Goal: Task Accomplishment & Management: Complete application form

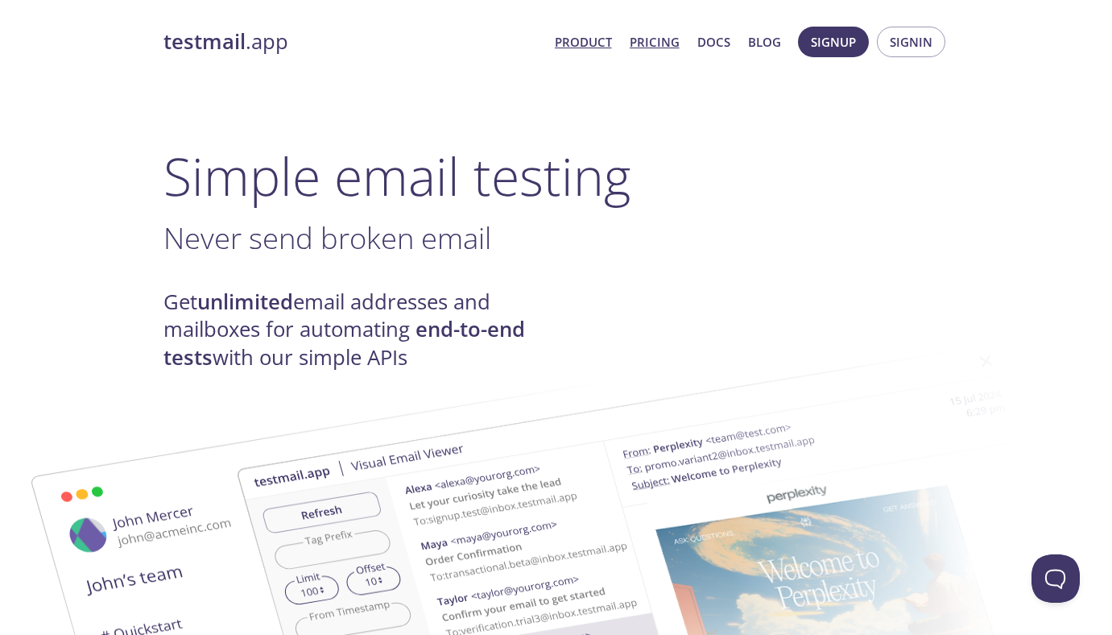
click at [655, 41] on link "Pricing" at bounding box center [655, 41] width 50 height 21
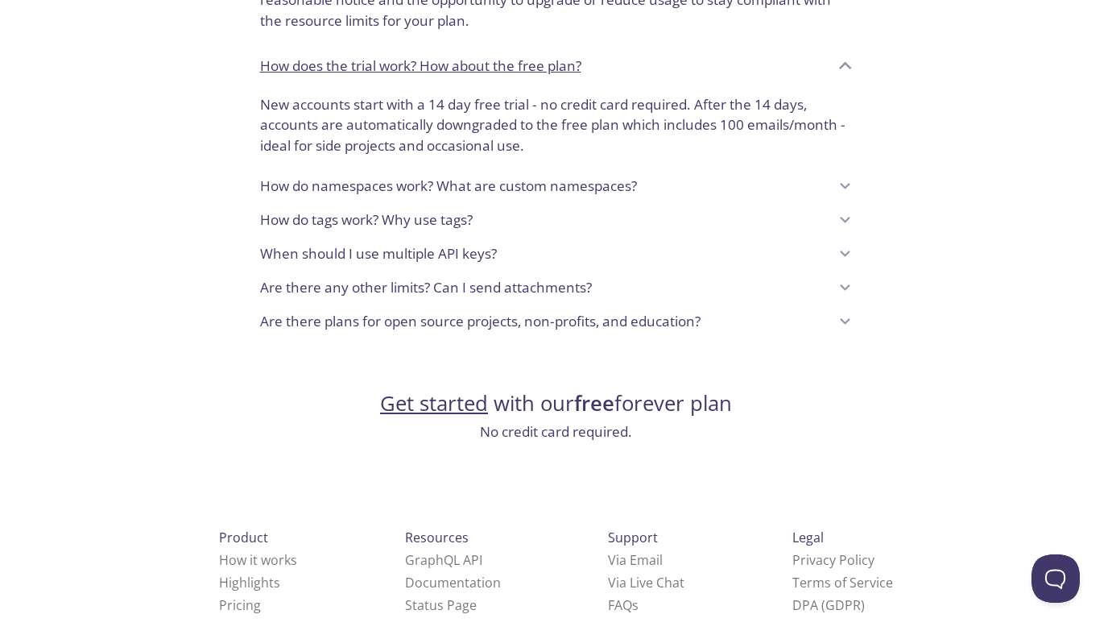
scroll to position [1340, 0]
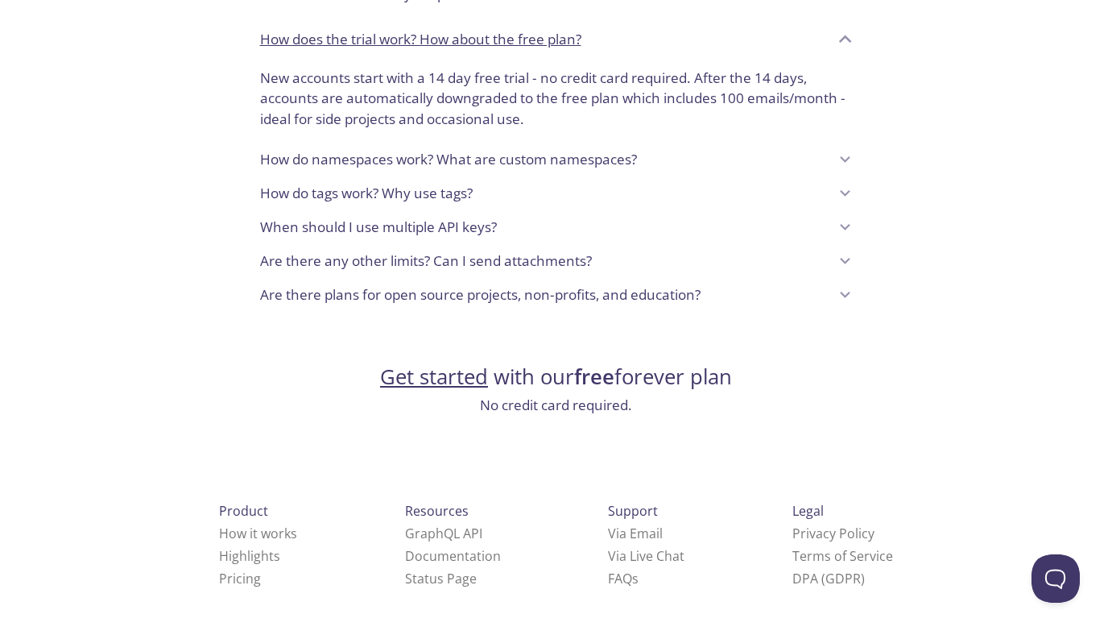
click at [440, 378] on link "Get started" at bounding box center [434, 376] width 108 height 28
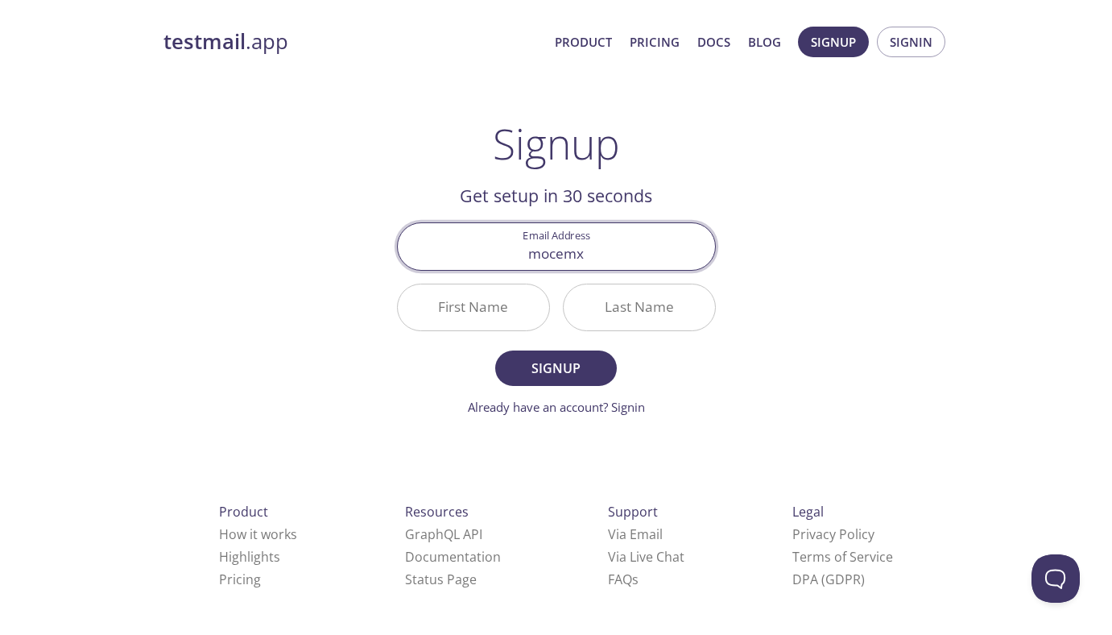
type input "[EMAIL_ADDRESS][DOMAIN_NAME]"
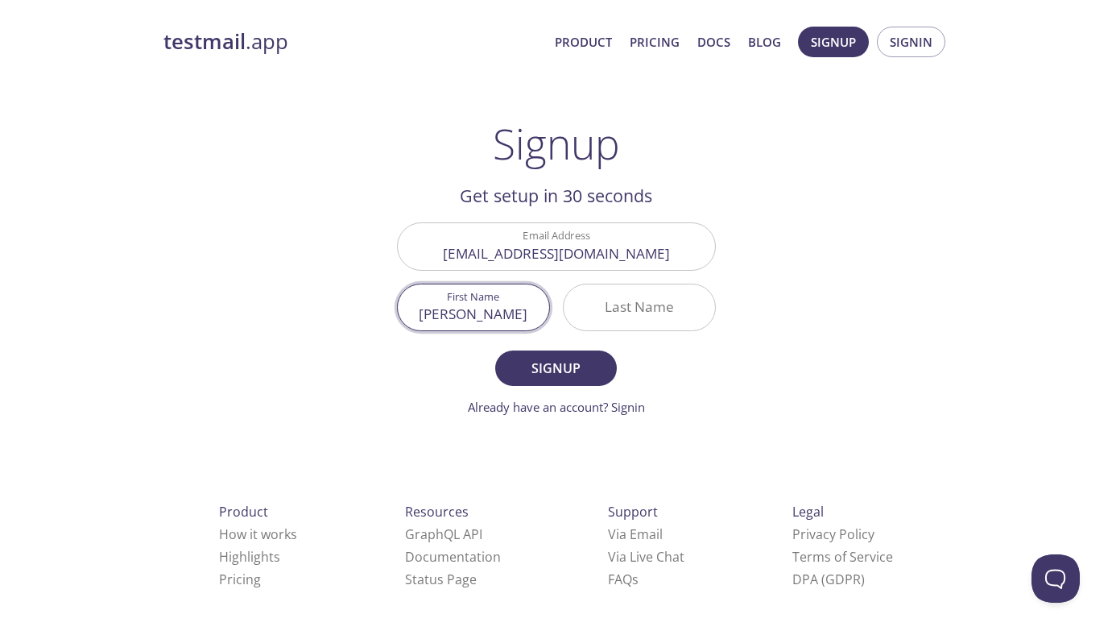
type input "[PERSON_NAME]"
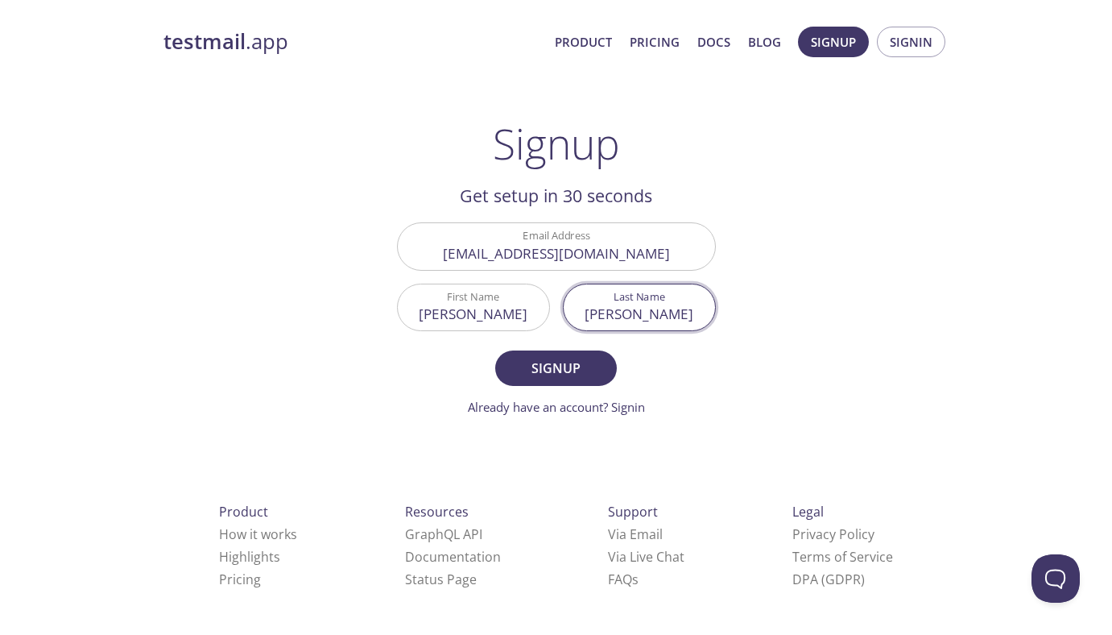
type input "[PERSON_NAME]"
click at [558, 370] on span "Signup" at bounding box center [555, 368] width 85 height 23
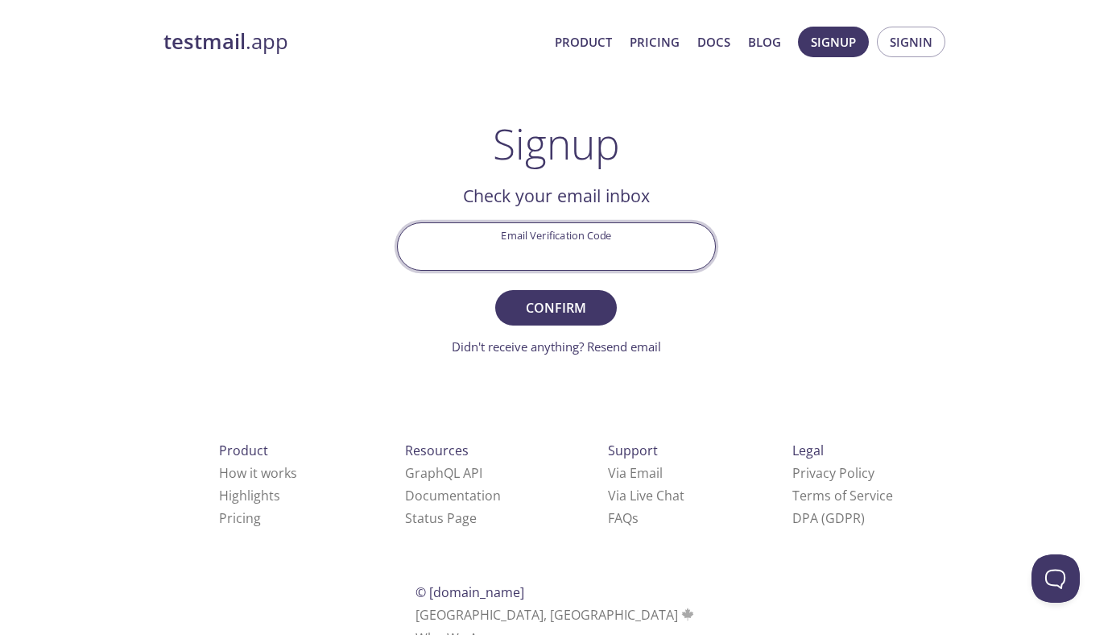
click at [577, 248] on input "Email Verification Code" at bounding box center [556, 246] width 317 height 46
paste input "TSN88YZ"
type input "TSN88YZ"
click at [573, 306] on span "Confirm" at bounding box center [555, 307] width 85 height 23
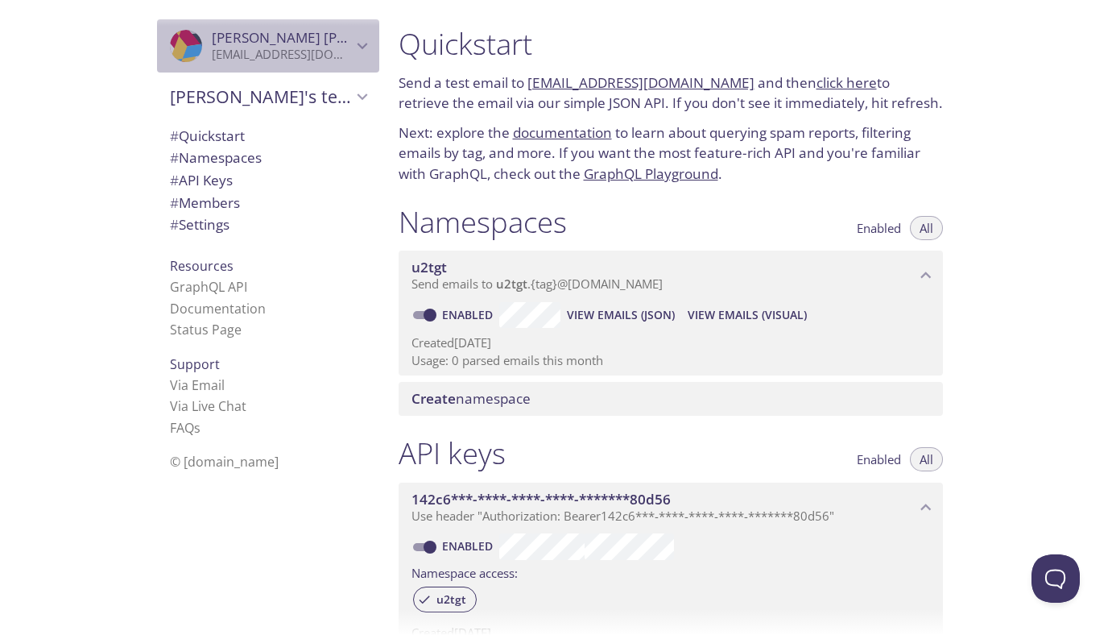
click at [359, 39] on icon "Eduardo Moncada" at bounding box center [362, 45] width 21 height 21
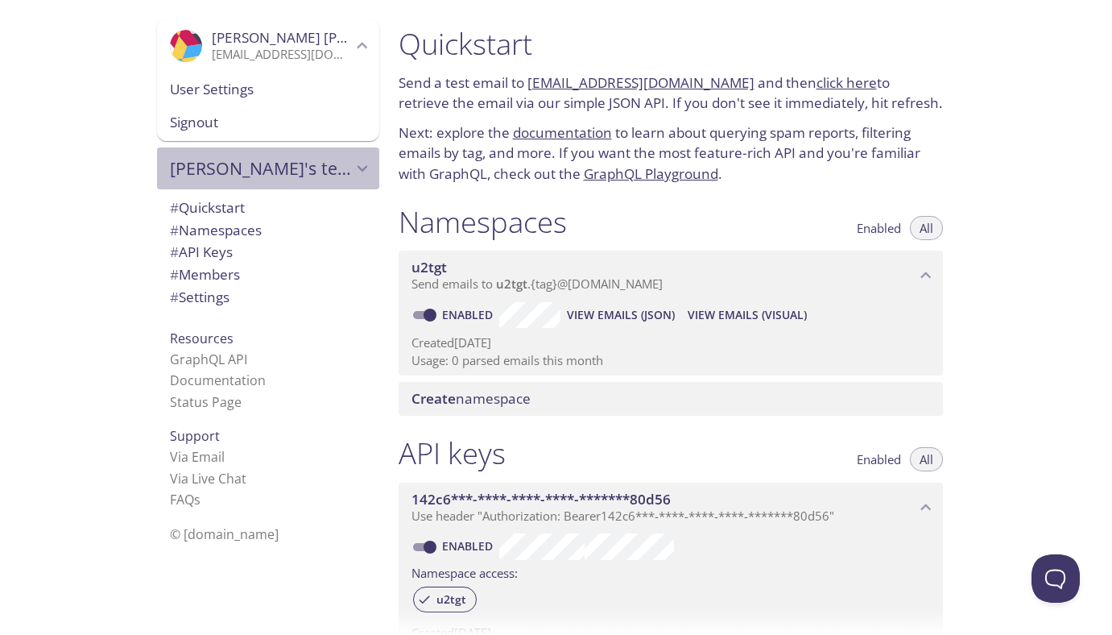
click at [275, 177] on span "[PERSON_NAME]'s team" at bounding box center [261, 168] width 182 height 23
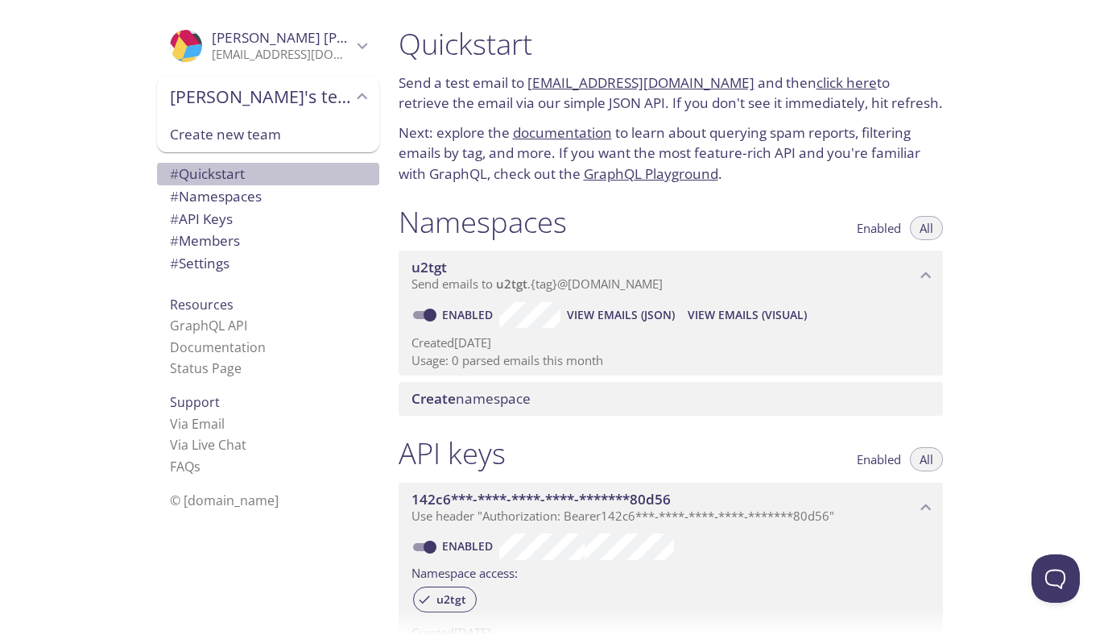
click at [209, 177] on span "# Quickstart" at bounding box center [207, 173] width 75 height 19
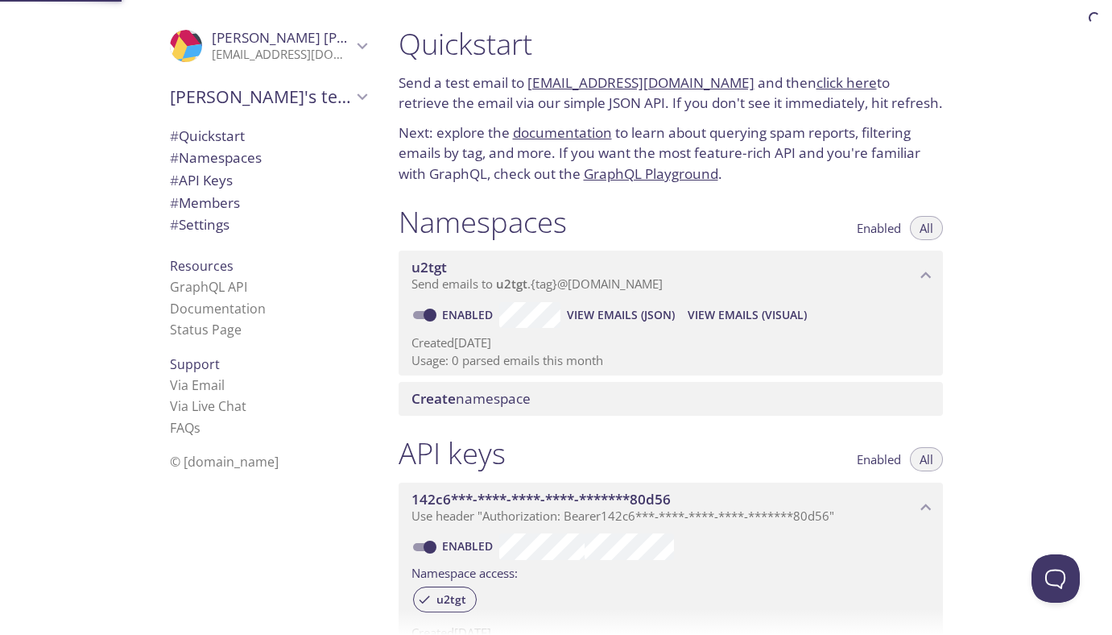
scroll to position [26, 0]
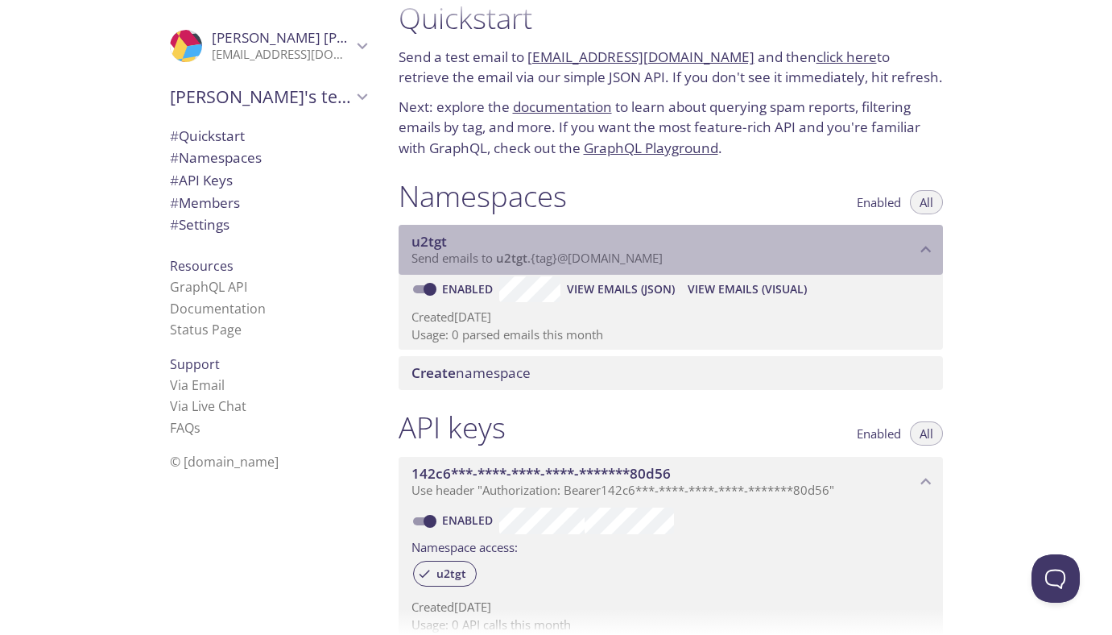
click at [609, 253] on span "Send emails to u2tgt . {tag} @[DOMAIN_NAME]" at bounding box center [537, 258] width 251 height 16
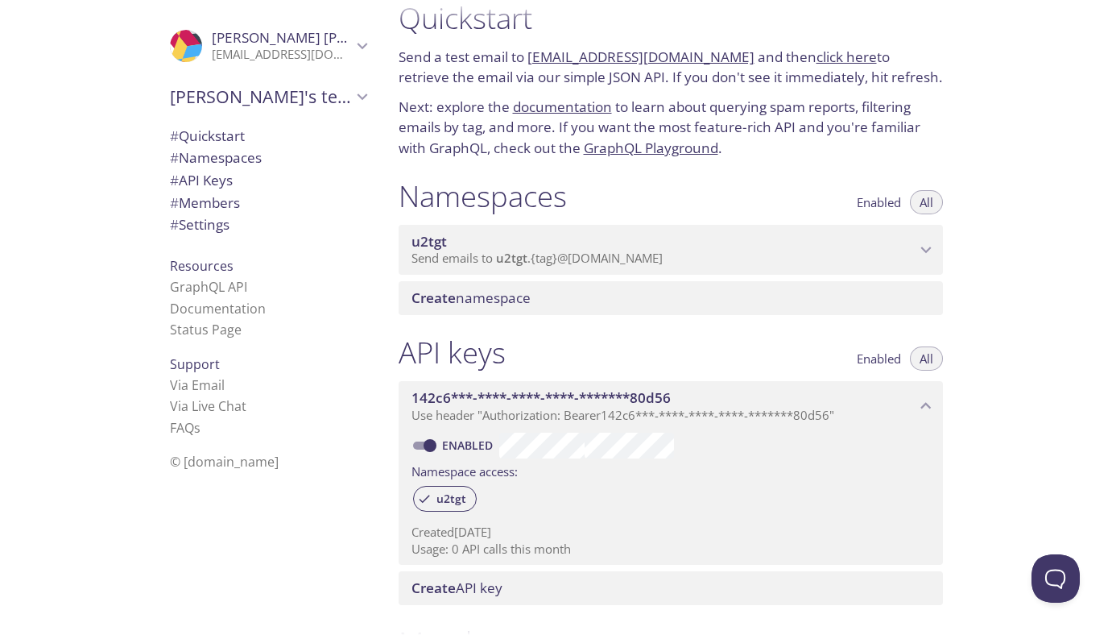
click at [645, 252] on span "Send emails to u2tgt . {tag} @[DOMAIN_NAME]" at bounding box center [537, 258] width 251 height 16
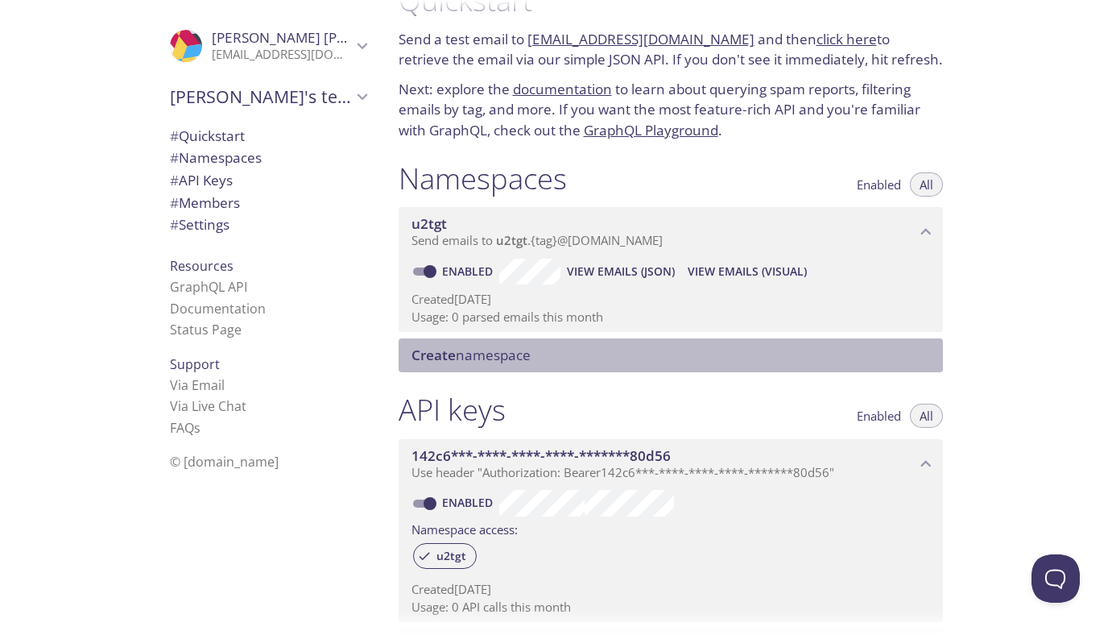
click at [641, 372] on div "Namespaces Enabled All u2tgt Send emails to u2tgt . {tag} @[DOMAIN_NAME] Enable…" at bounding box center [671, 267] width 570 height 232
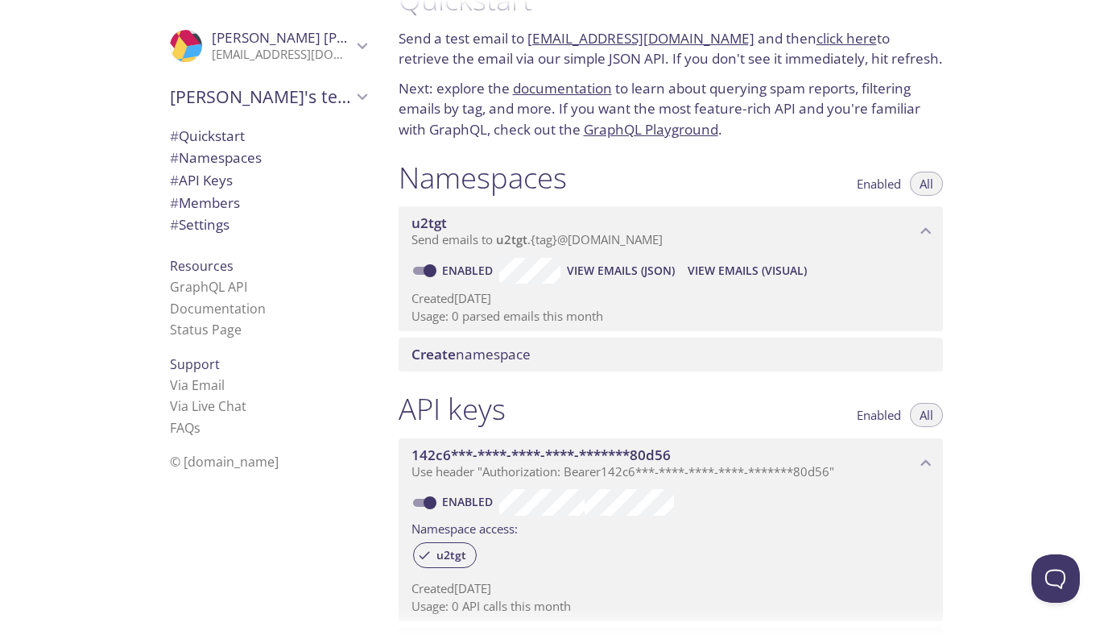
scroll to position [50, 0]
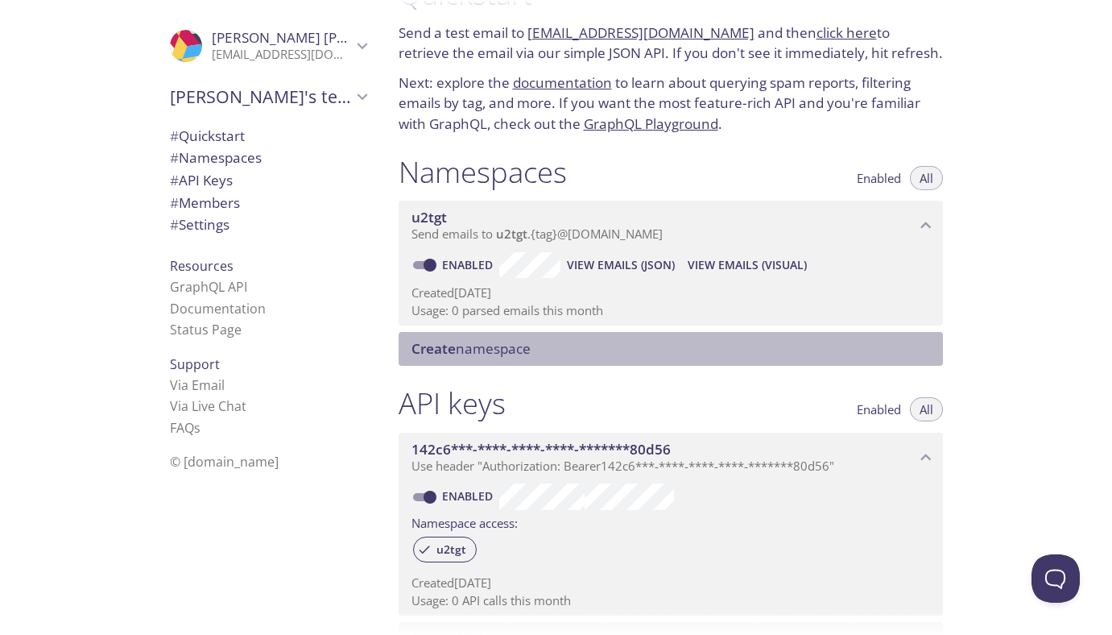
click at [649, 359] on div "Create namespace" at bounding box center [671, 349] width 545 height 34
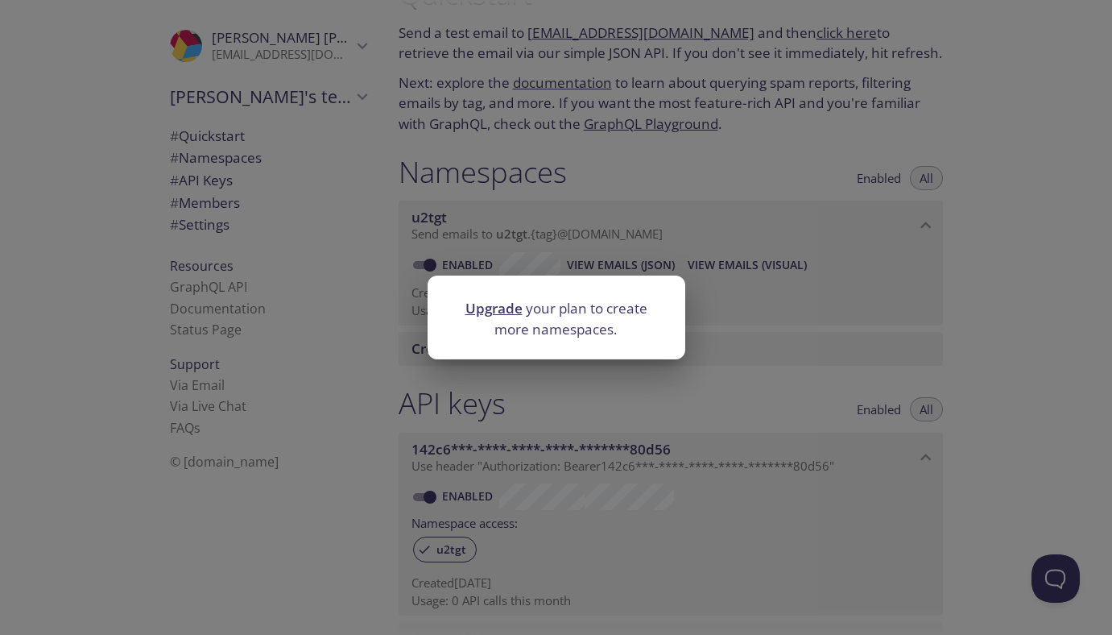
click at [660, 394] on div "Upgrade your plan to create more namespaces." at bounding box center [556, 317] width 1112 height 635
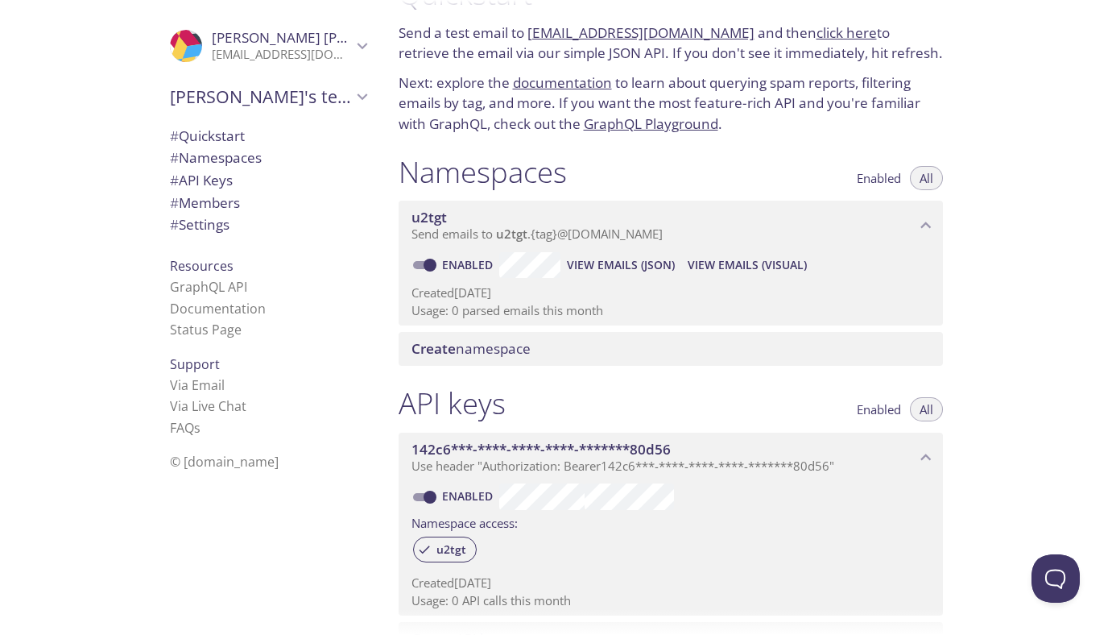
scroll to position [0, 0]
